Goal: Task Accomplishment & Management: Complete application form

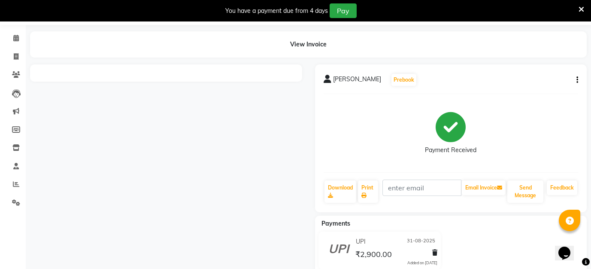
scroll to position [51, 0]
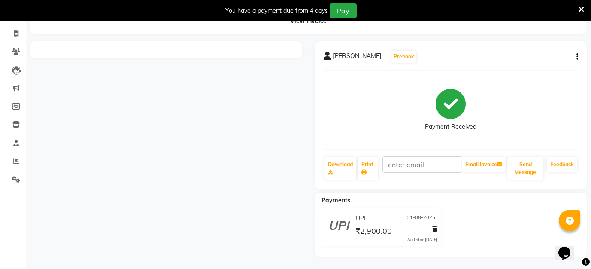
click at [582, 7] on icon at bounding box center [582, 10] width 6 height 8
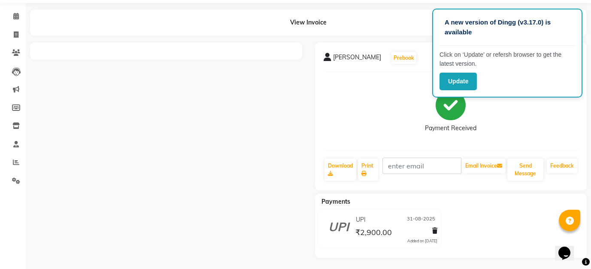
scroll to position [0, 0]
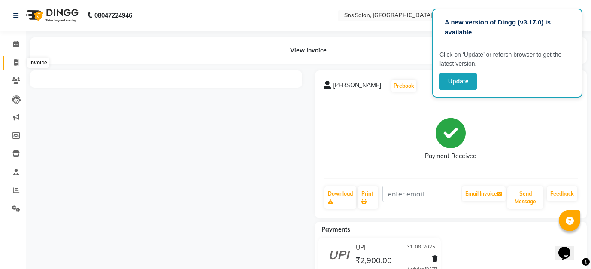
click at [16, 62] on icon at bounding box center [16, 62] width 5 height 6
select select "service"
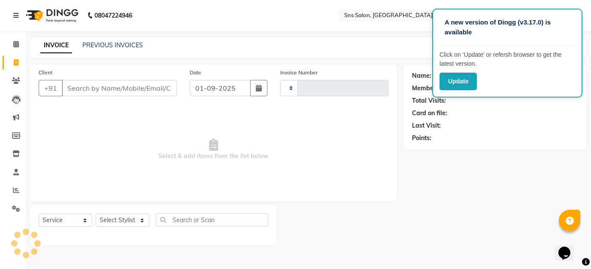
type input "1145"
select select "4714"
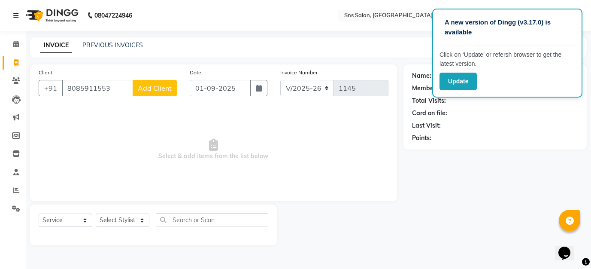
type input "8085911553"
click at [158, 88] on span "Add Client" at bounding box center [155, 88] width 34 height 9
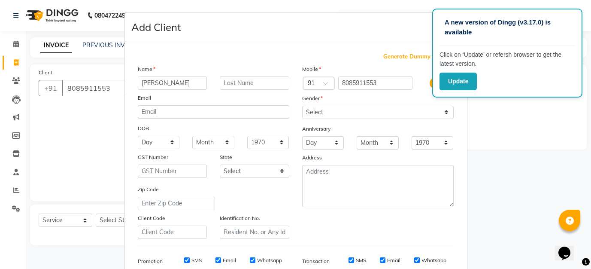
type input "[PERSON_NAME]"
click at [347, 110] on select "Select [DEMOGRAPHIC_DATA] [DEMOGRAPHIC_DATA] Other Prefer Not To Say" at bounding box center [378, 112] width 152 height 13
select select "[DEMOGRAPHIC_DATA]"
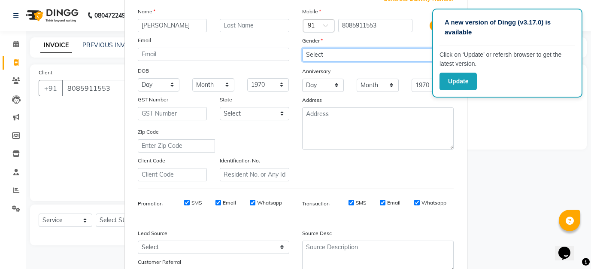
scroll to position [127, 0]
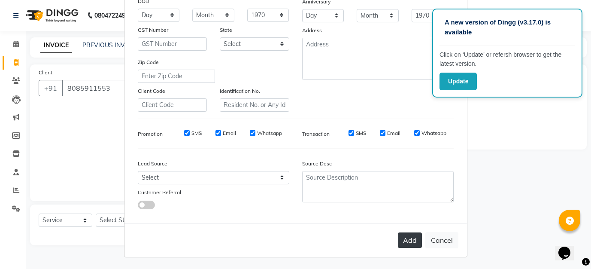
click at [410, 241] on button "Add" at bounding box center [410, 239] width 24 height 15
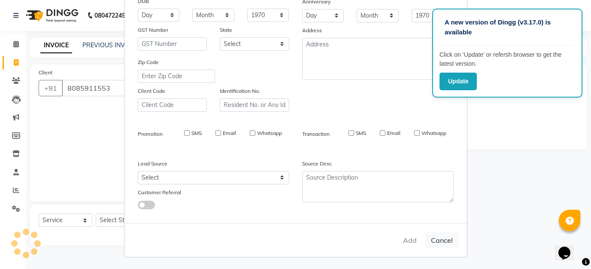
select select
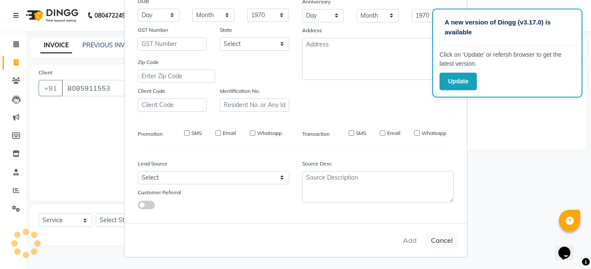
select select
checkbox input "false"
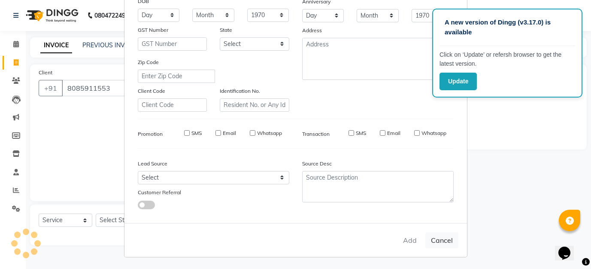
checkbox input "false"
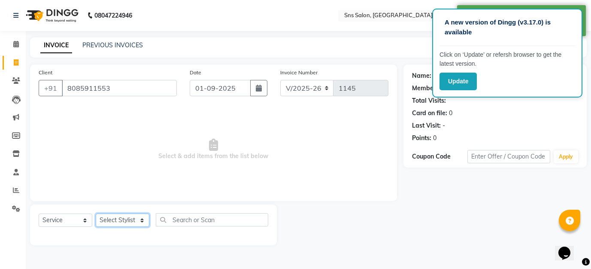
click at [115, 219] on select "Select Stylist asif [PERSON_NAME] [PERSON_NAME] Preeti [PERSON_NAME] [PERSON_NA…" at bounding box center [123, 219] width 54 height 13
select select "78765"
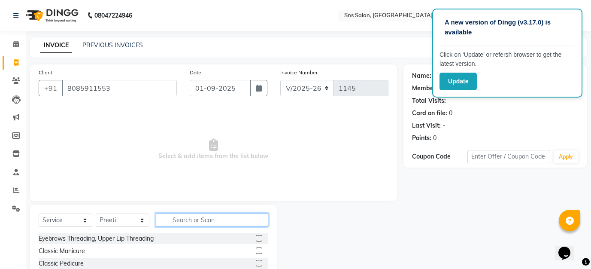
click at [177, 220] on input "text" at bounding box center [212, 219] width 113 height 13
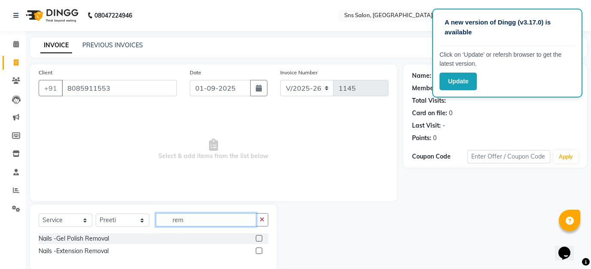
type input "rem"
click at [259, 235] on label at bounding box center [259, 238] width 6 height 6
click at [259, 236] on input "checkbox" at bounding box center [259, 239] width 6 height 6
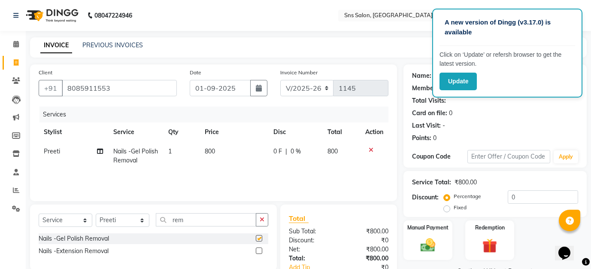
checkbox input "false"
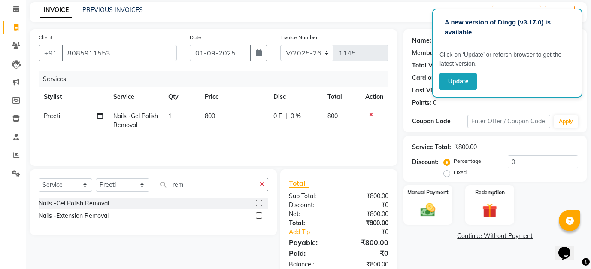
scroll to position [37, 0]
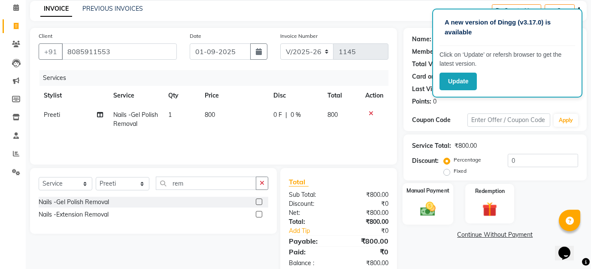
click at [433, 213] on img at bounding box center [428, 209] width 25 height 18
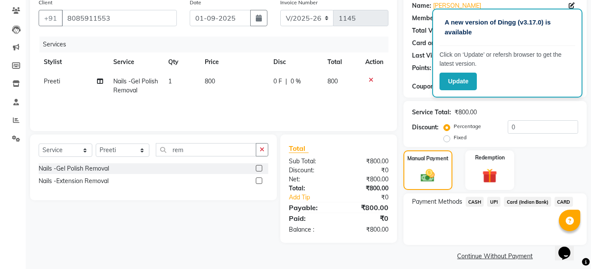
scroll to position [71, 0]
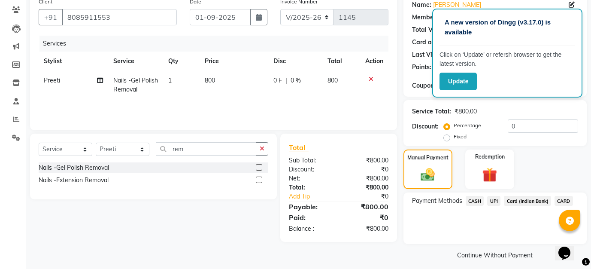
click at [479, 199] on span "CASH" at bounding box center [475, 201] width 18 height 10
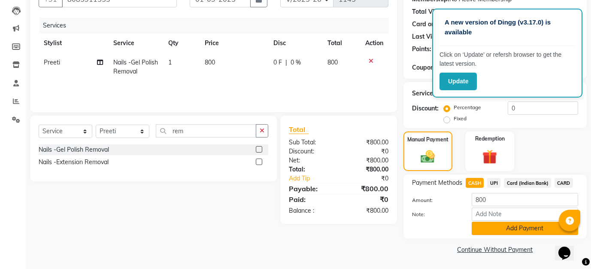
click at [488, 234] on button "Add Payment" at bounding box center [525, 228] width 107 height 13
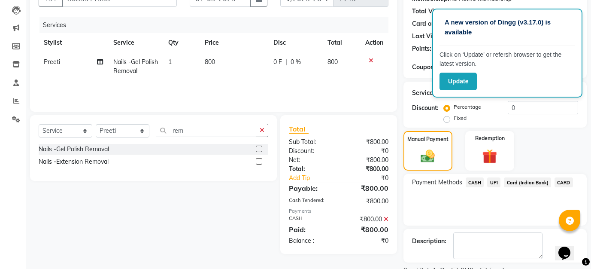
scroll to position [125, 0]
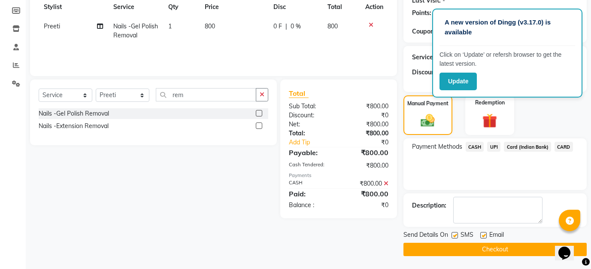
click at [486, 250] on button "Checkout" at bounding box center [495, 249] width 183 height 13
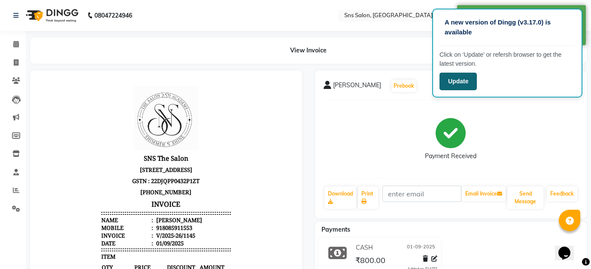
click at [452, 85] on button "Update" at bounding box center [458, 82] width 37 height 18
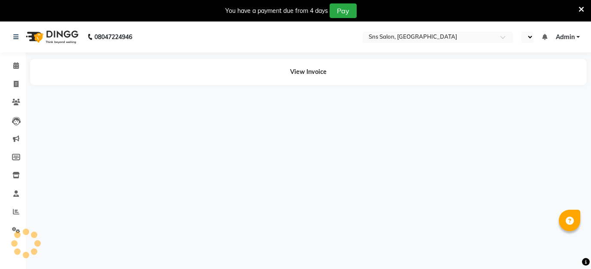
select select "en"
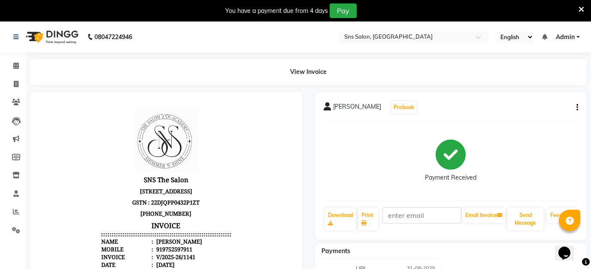
click at [579, 107] on div "raj pradhan Prebook Payment Received Download Print Email Invoice Send Message …" at bounding box center [451, 166] width 272 height 148
click at [578, 107] on icon "button" at bounding box center [578, 107] width 2 height 0
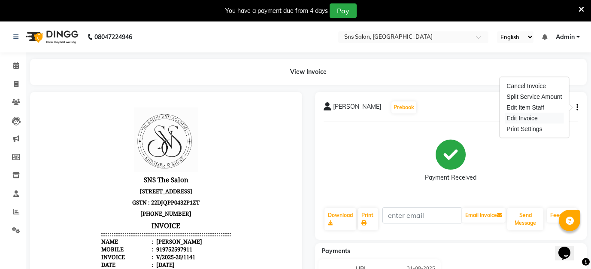
click at [533, 115] on div "Edit Invoice" at bounding box center [534, 118] width 59 height 11
select select "service"
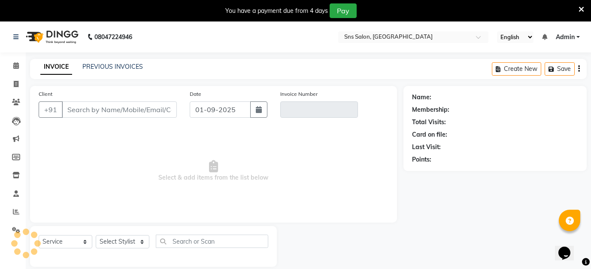
scroll to position [21, 0]
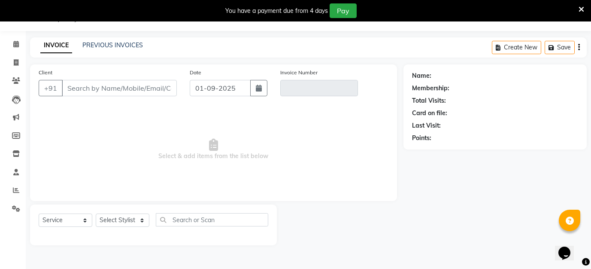
type input "9752597911"
type input "V/2025-26/1141"
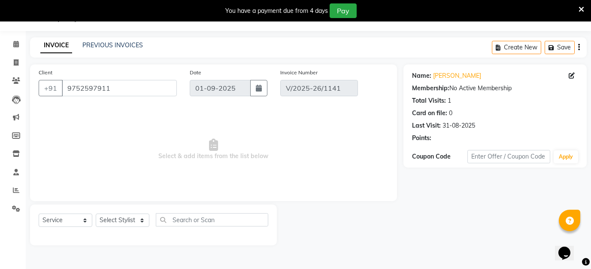
type input "31-08-2025"
select select "select"
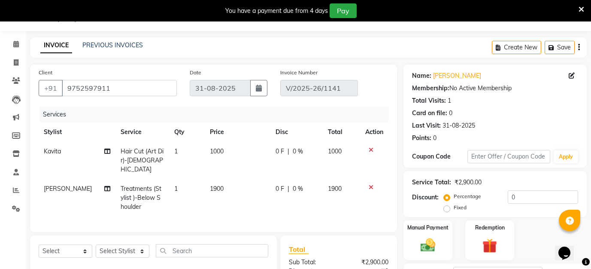
click at [225, 183] on td "1900" at bounding box center [238, 197] width 66 height 37
select select "89639"
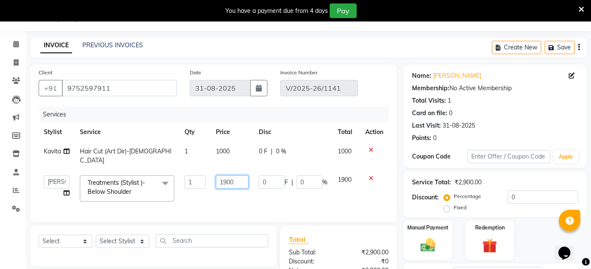
click at [222, 175] on input "1900" at bounding box center [232, 181] width 33 height 13
type input "800"
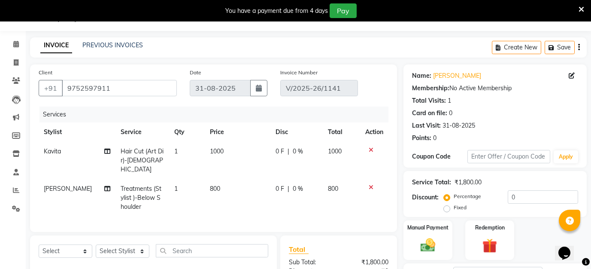
click at [66, 179] on td "[PERSON_NAME]" at bounding box center [77, 197] width 77 height 37
select select "89639"
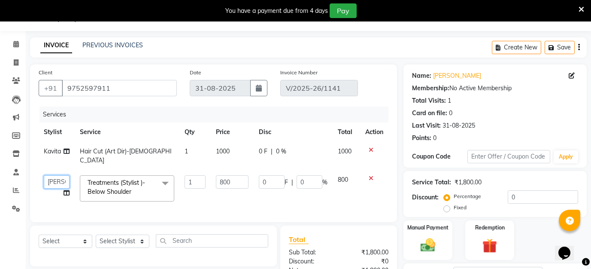
click at [66, 175] on select "asif deepak Geetika Kavita Pranjal Preeti Ridam Rishal Salman Shaheen Sumitra" at bounding box center [57, 181] width 26 height 13
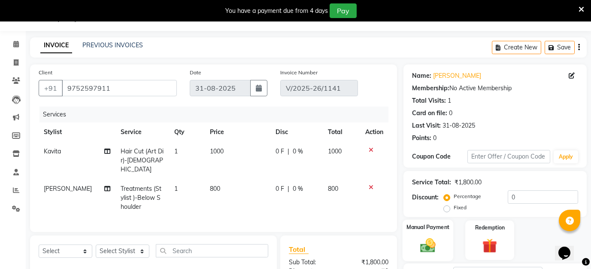
click at [429, 240] on img at bounding box center [428, 245] width 25 height 18
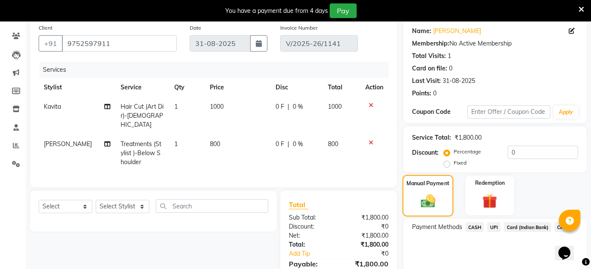
scroll to position [134, 0]
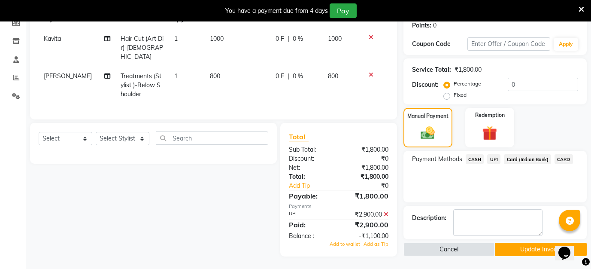
click at [387, 211] on icon at bounding box center [386, 214] width 5 height 6
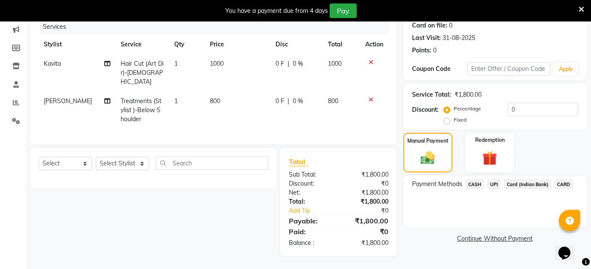
scroll to position [100, 0]
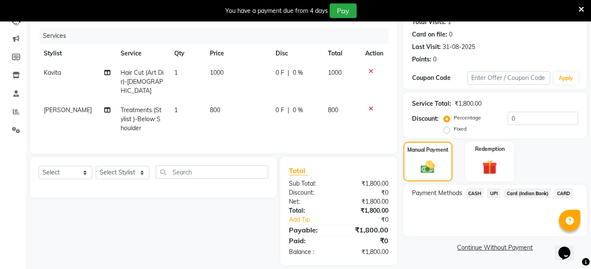
click at [493, 189] on span "UPI" at bounding box center [493, 193] width 13 height 10
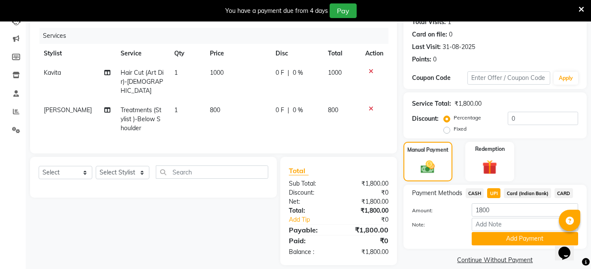
scroll to position [110, 0]
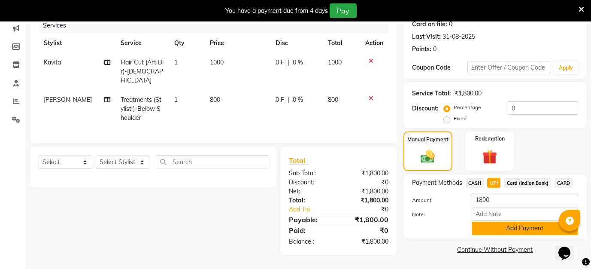
click at [502, 228] on button "Add Payment" at bounding box center [525, 228] width 107 height 13
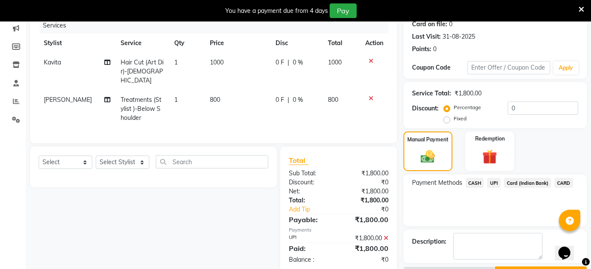
scroll to position [134, 0]
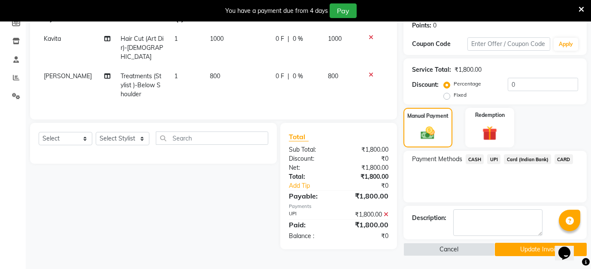
click at [510, 251] on button "Update Invoice" at bounding box center [541, 249] width 92 height 13
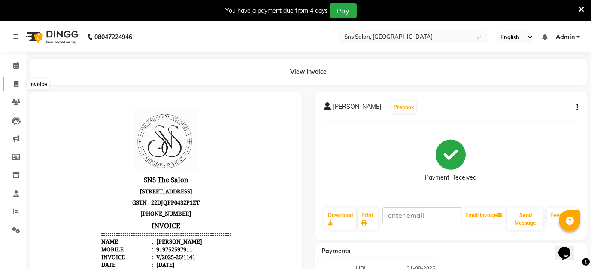
click at [19, 87] on span at bounding box center [16, 84] width 15 height 10
select select "service"
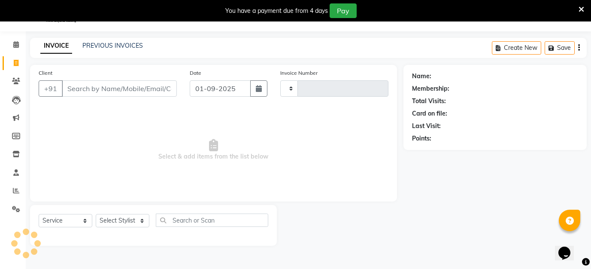
type input "1146"
select select "4714"
click at [130, 47] on link "PREVIOUS INVOICES" at bounding box center [112, 45] width 61 height 8
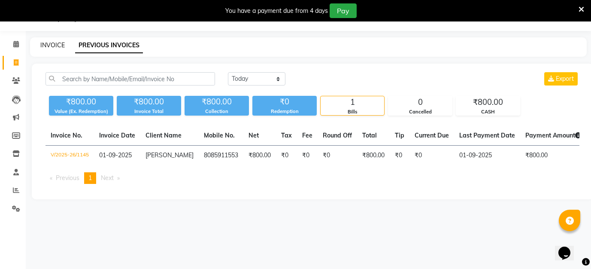
click at [60, 45] on link "INVOICE" at bounding box center [52, 45] width 24 height 8
select select "service"
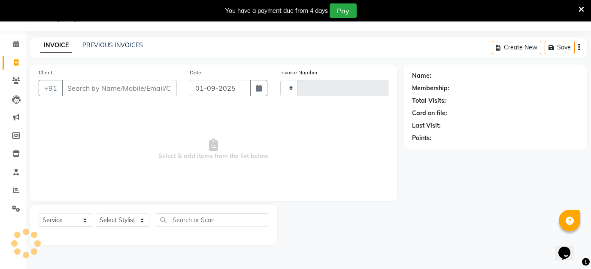
type input "1146"
select select "4714"
